Goal: Task Accomplishment & Management: Complete application form

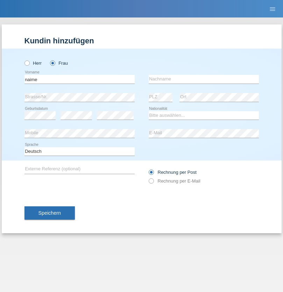
type input "naime"
click at [204, 79] on input "text" at bounding box center [204, 79] width 110 height 9
type input "llugiqi"
select select "CH"
radio input "true"
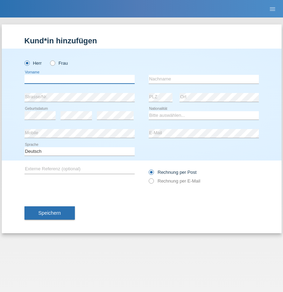
click at [79, 79] on input "text" at bounding box center [80, 79] width 110 height 9
type input "Antonio"
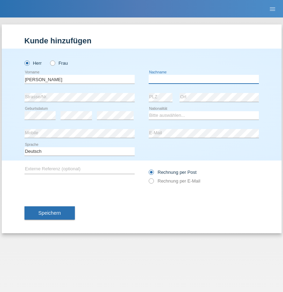
click at [204, 79] on input "text" at bounding box center [204, 79] width 110 height 9
type input "Paolini"
select select "CH"
radio input "true"
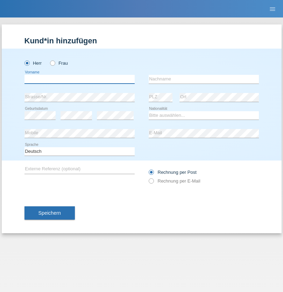
click at [79, 79] on input "text" at bounding box center [80, 79] width 110 height 9
type input "Antonio"
click at [204, 79] on input "text" at bounding box center [204, 79] width 110 height 9
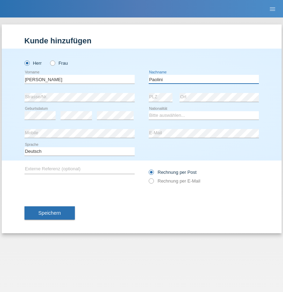
type input "Paolini"
select select "CH"
radio input "true"
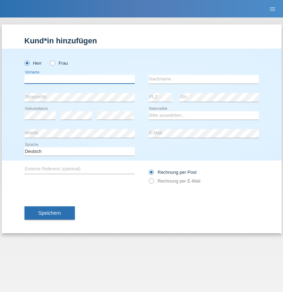
click at [79, 79] on input "text" at bounding box center [80, 79] width 110 height 9
type input "[PERSON_NAME]"
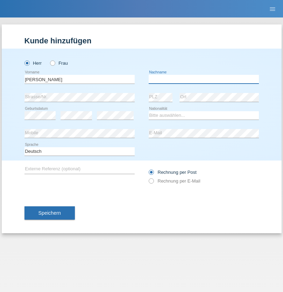
click at [204, 79] on input "text" at bounding box center [204, 79] width 110 height 9
type input "Giza"
select select "RO"
select select "C"
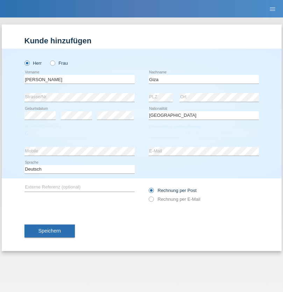
select select "10"
select select "09"
select select "2021"
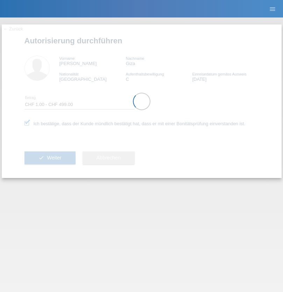
select select "1"
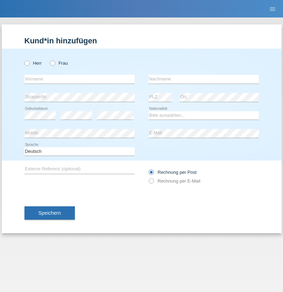
radio input "true"
click at [79, 79] on input "text" at bounding box center [80, 79] width 110 height 9
type input "Populaire"
click at [204, 79] on input "text" at bounding box center [204, 79] width 110 height 9
type input "Antz cito"
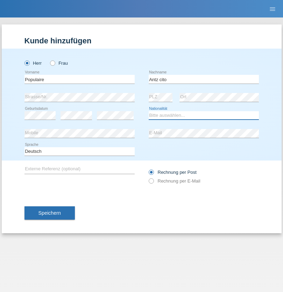
select select "HT"
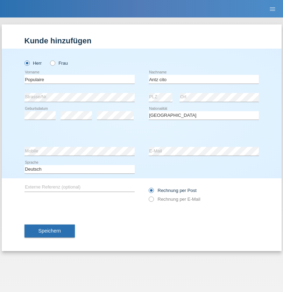
select select "C"
select select "18"
select select "09"
select select "1996"
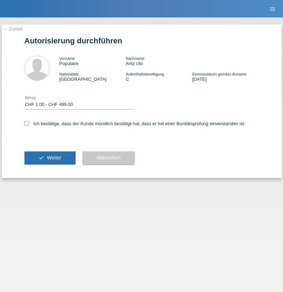
select select "1"
checkbox input "true"
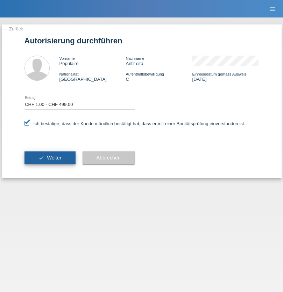
click at [50, 158] on span "Weiter" at bounding box center [54, 158] width 14 height 6
